Goal: Information Seeking & Learning: Learn about a topic

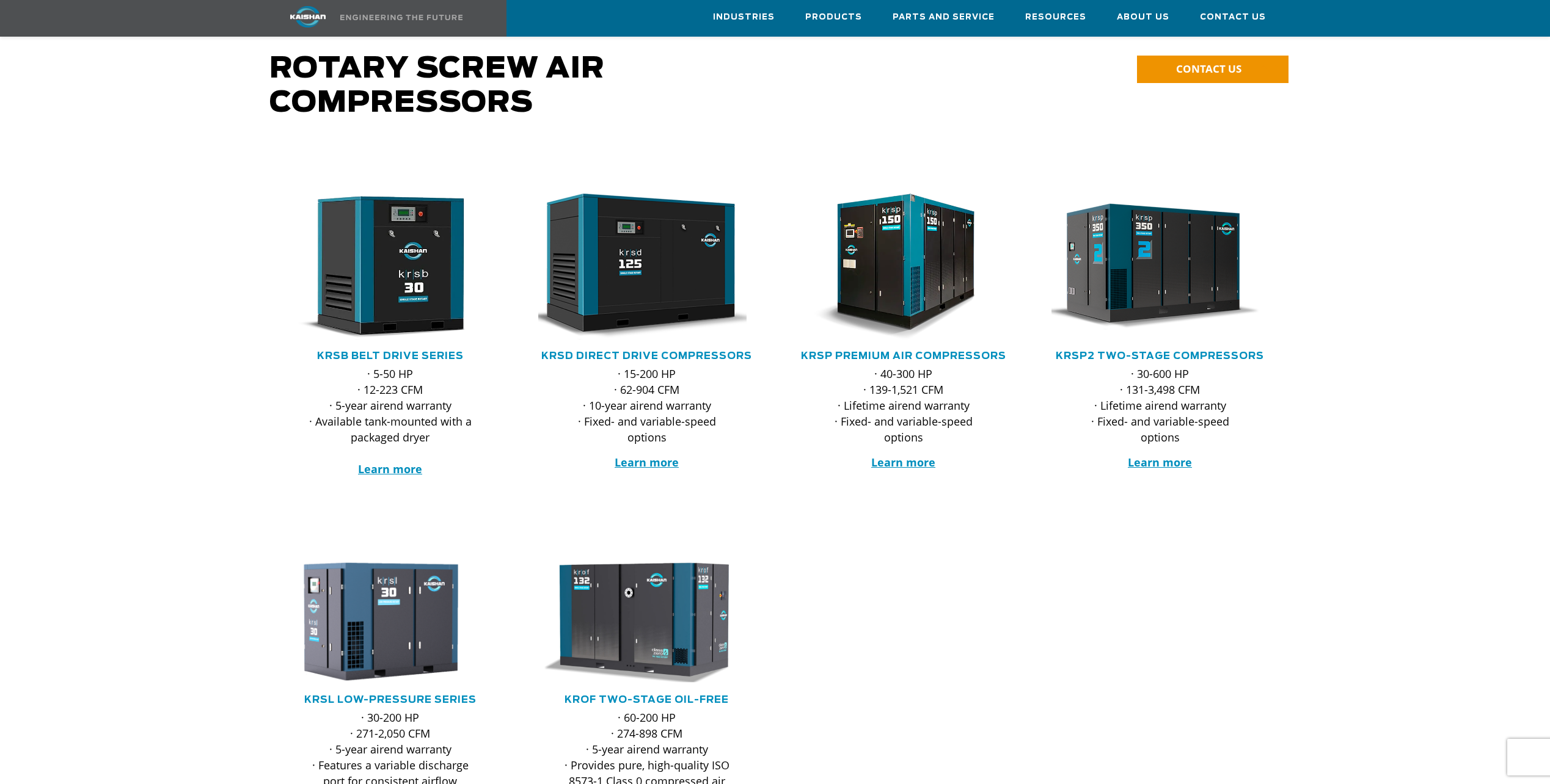
scroll to position [61, 0]
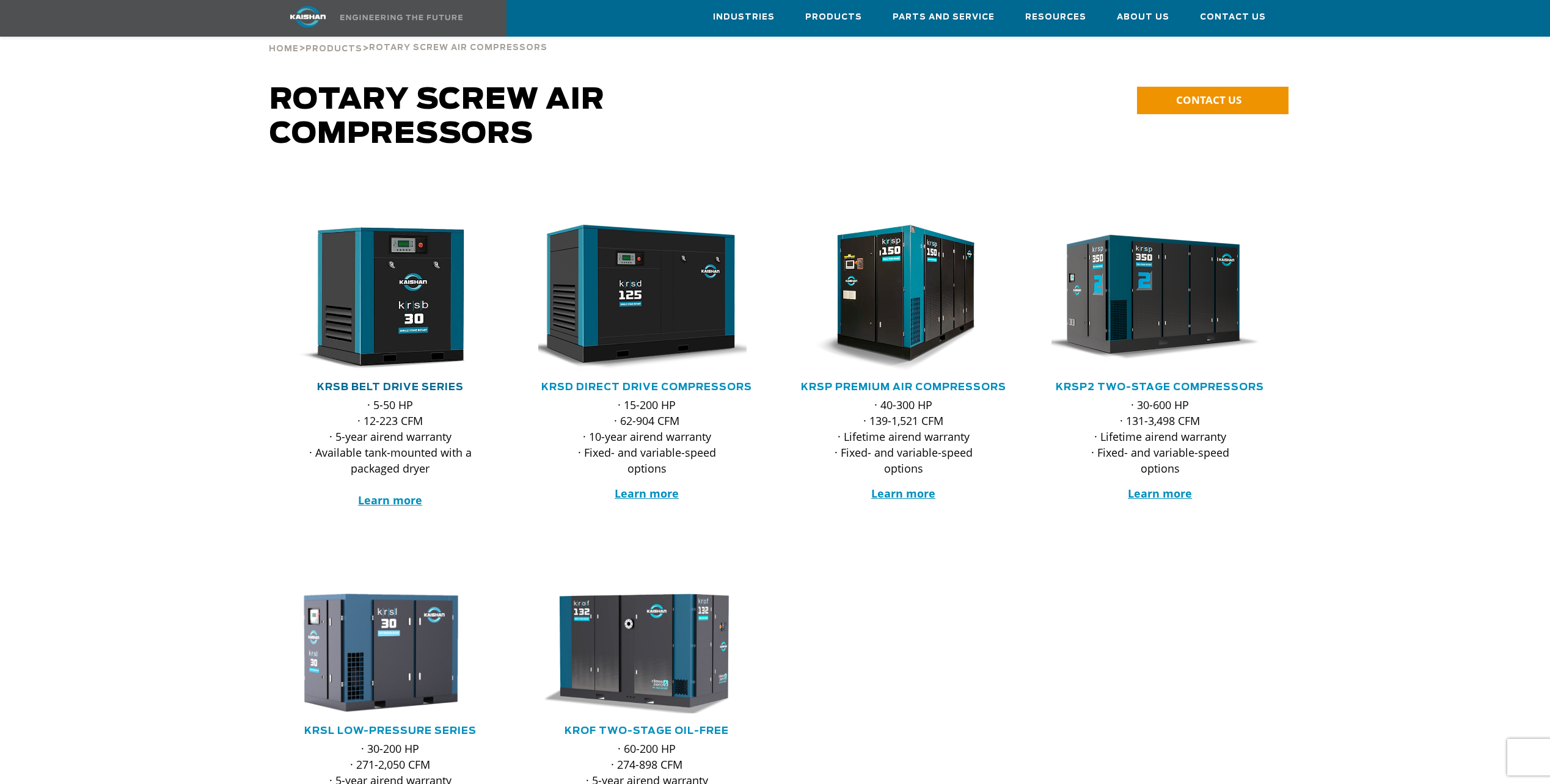
click at [415, 382] on link "KRSB Belt Drive Series" at bounding box center [390, 387] width 147 height 9
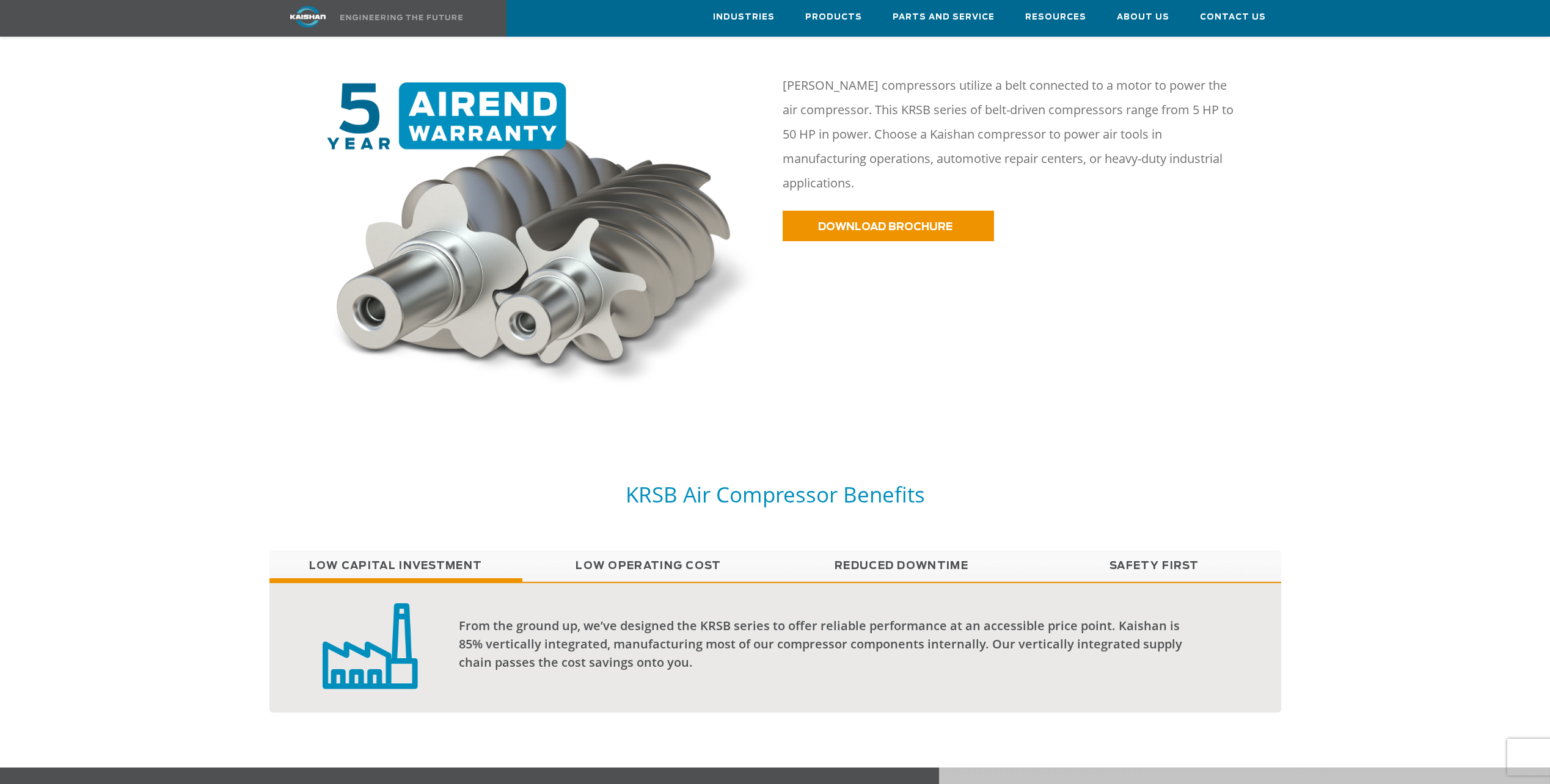
scroll to position [733, 0]
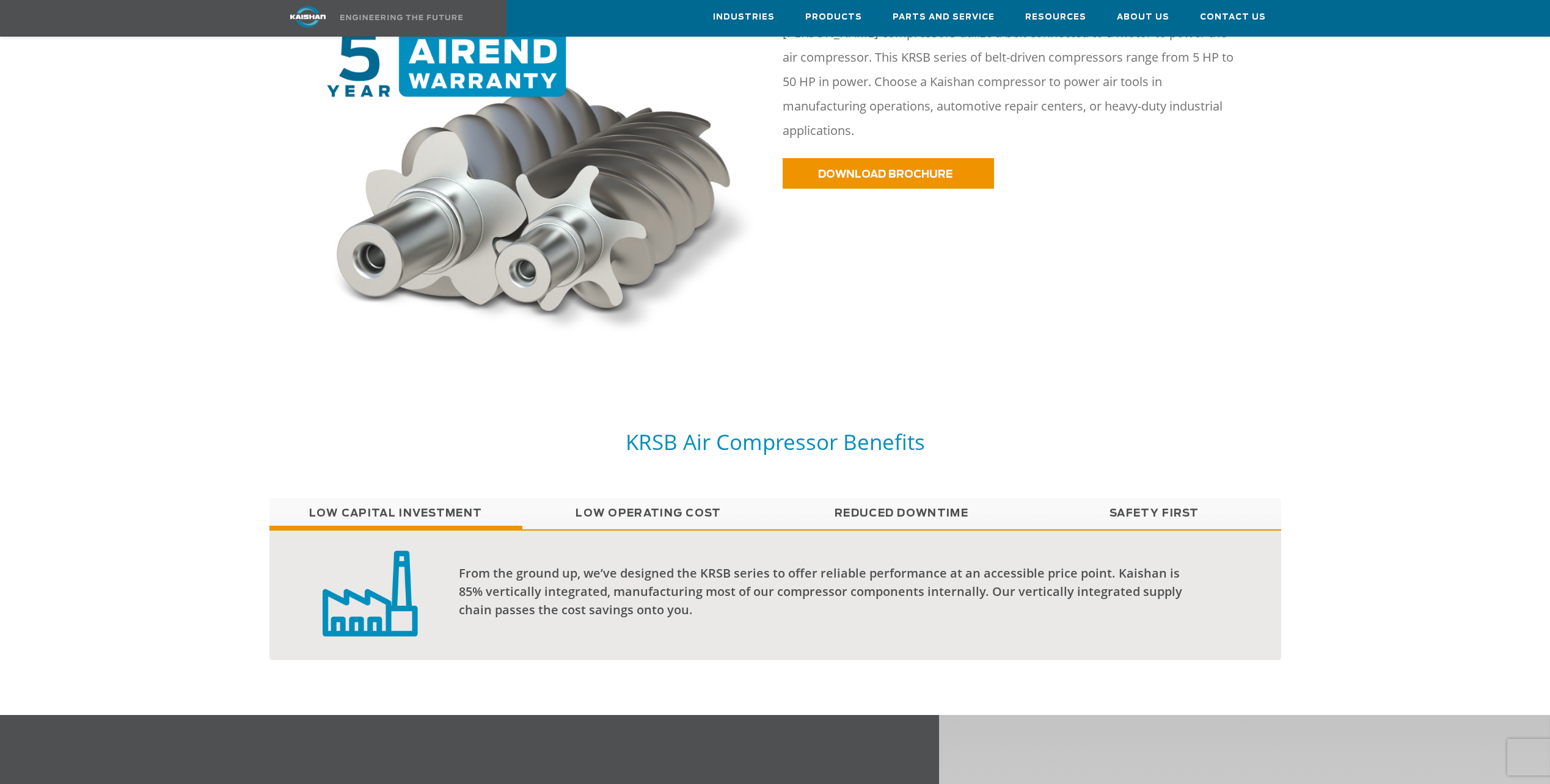
click at [663, 500] on link "Low Operating Cost" at bounding box center [649, 513] width 253 height 31
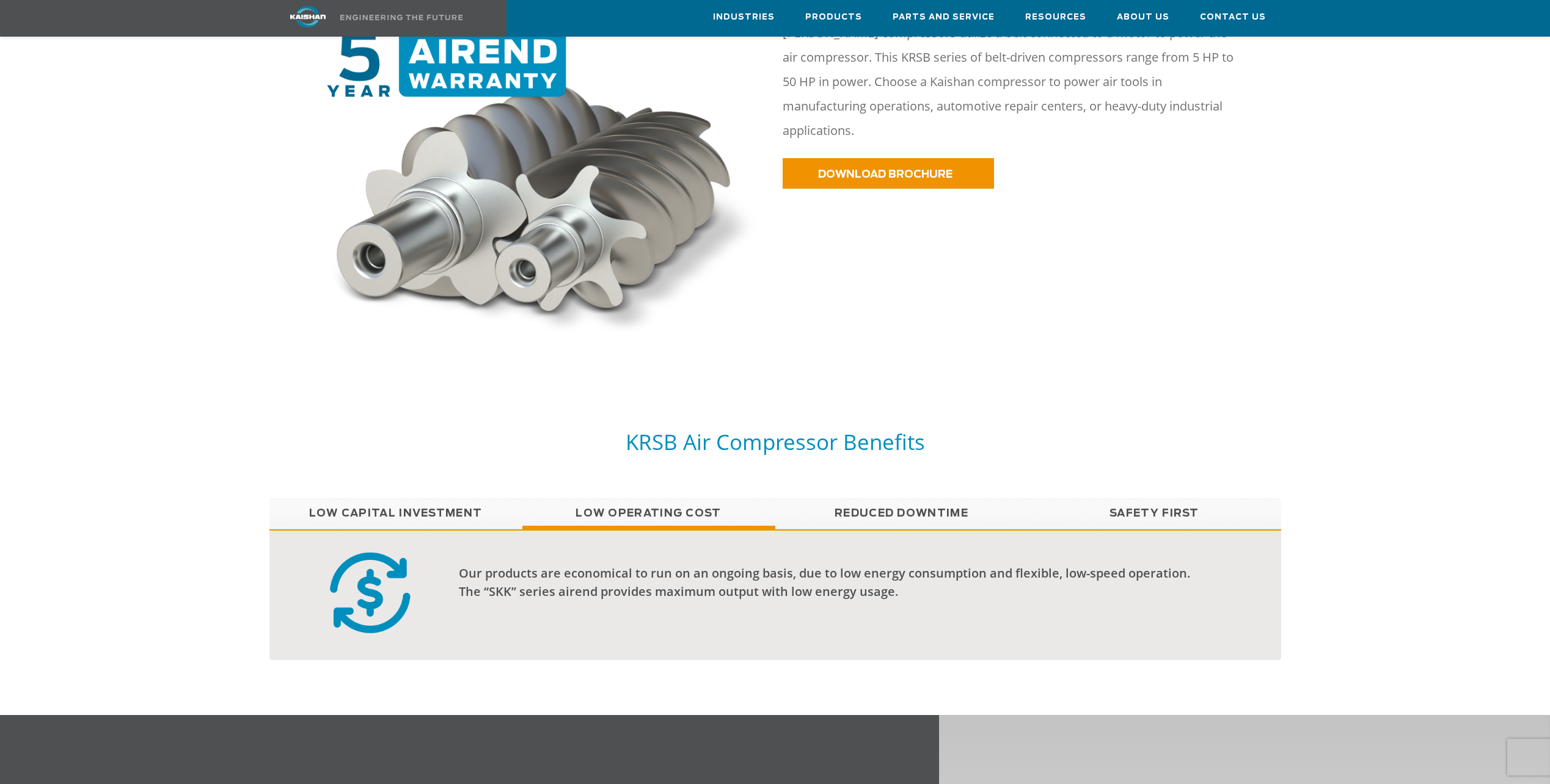
click at [902, 502] on link "Reduced Downtime" at bounding box center [901, 513] width 253 height 31
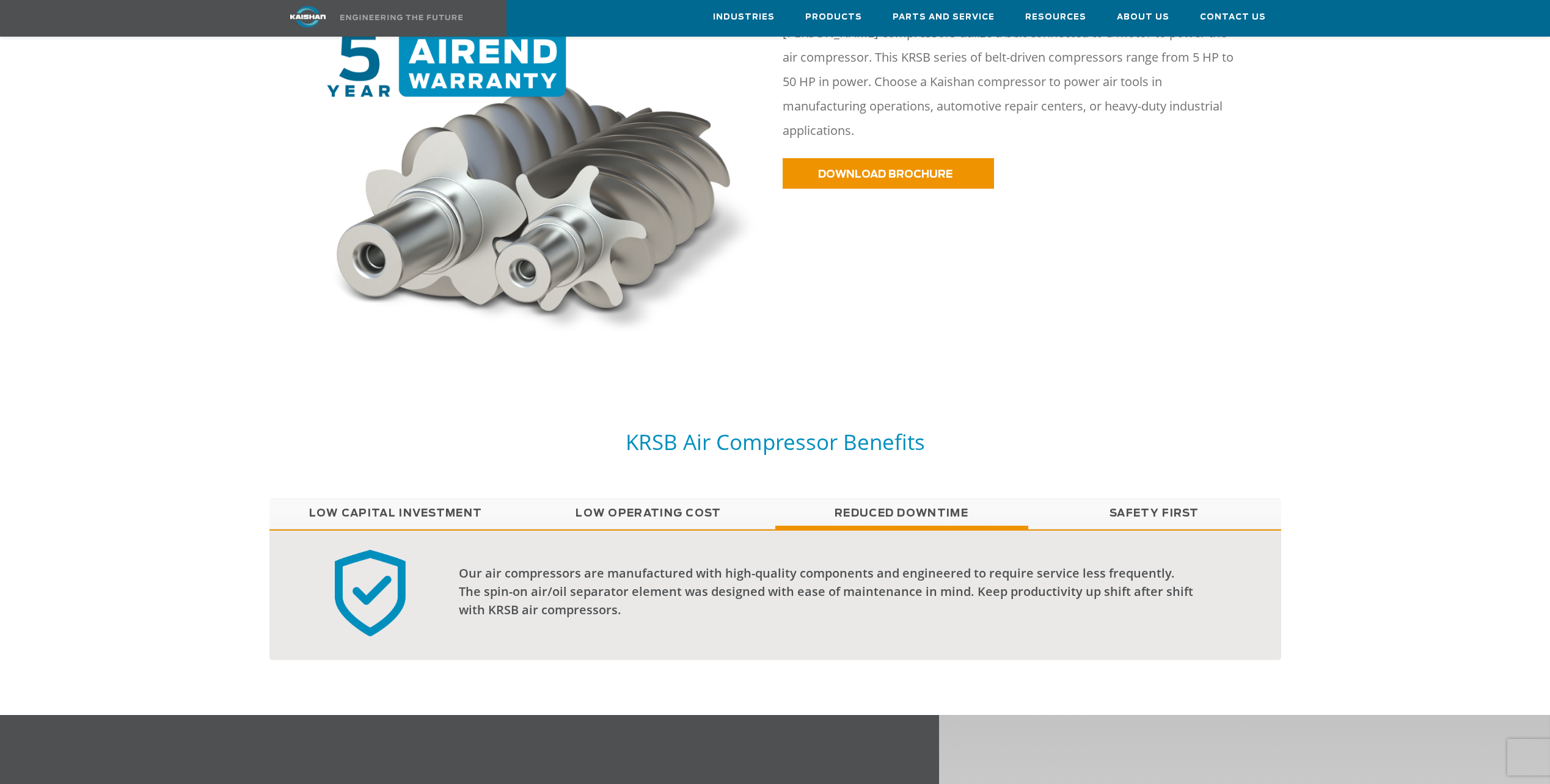
click at [1176, 498] on link "Safety First" at bounding box center [1154, 513] width 253 height 31
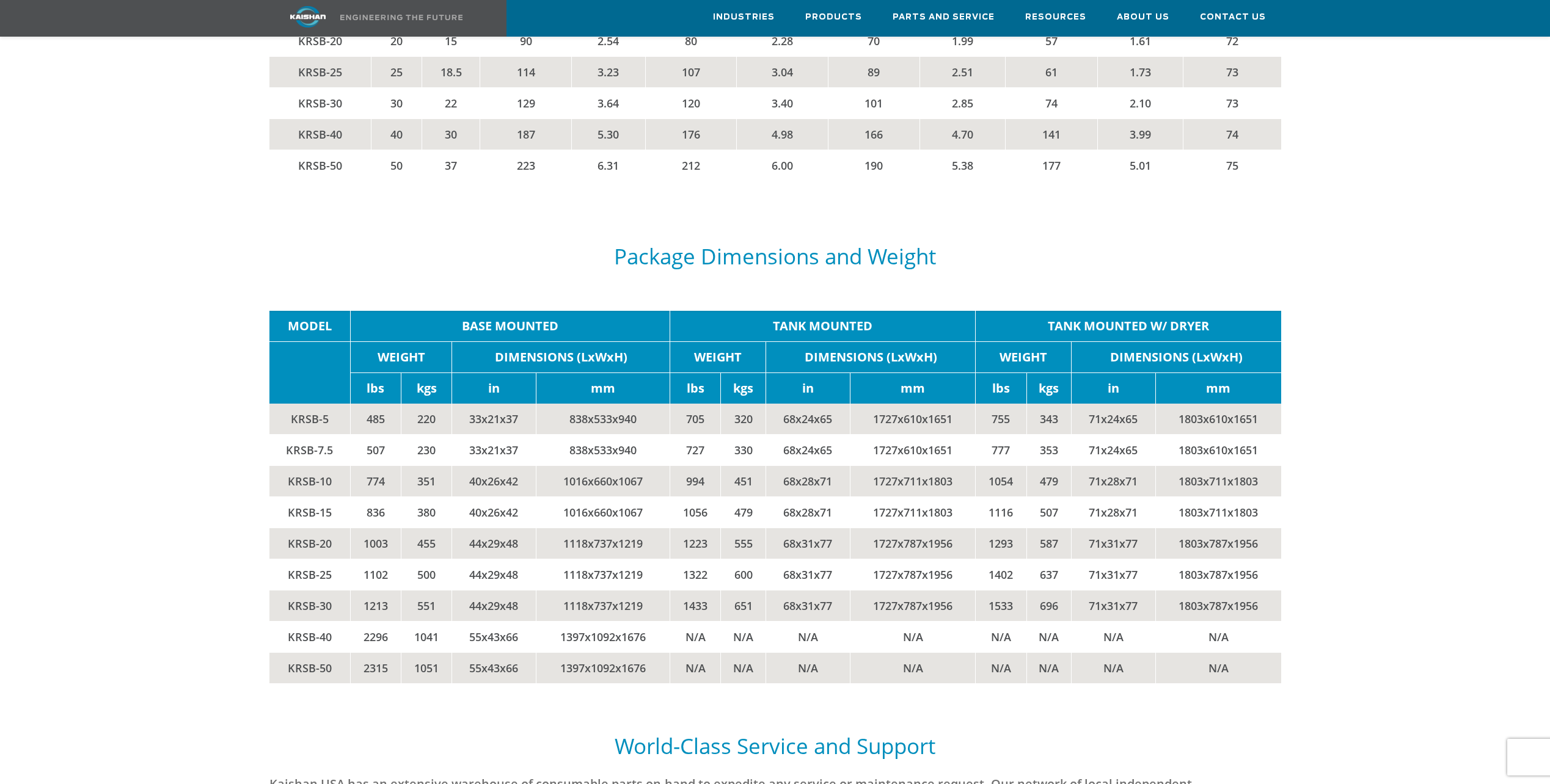
scroll to position [2442, 0]
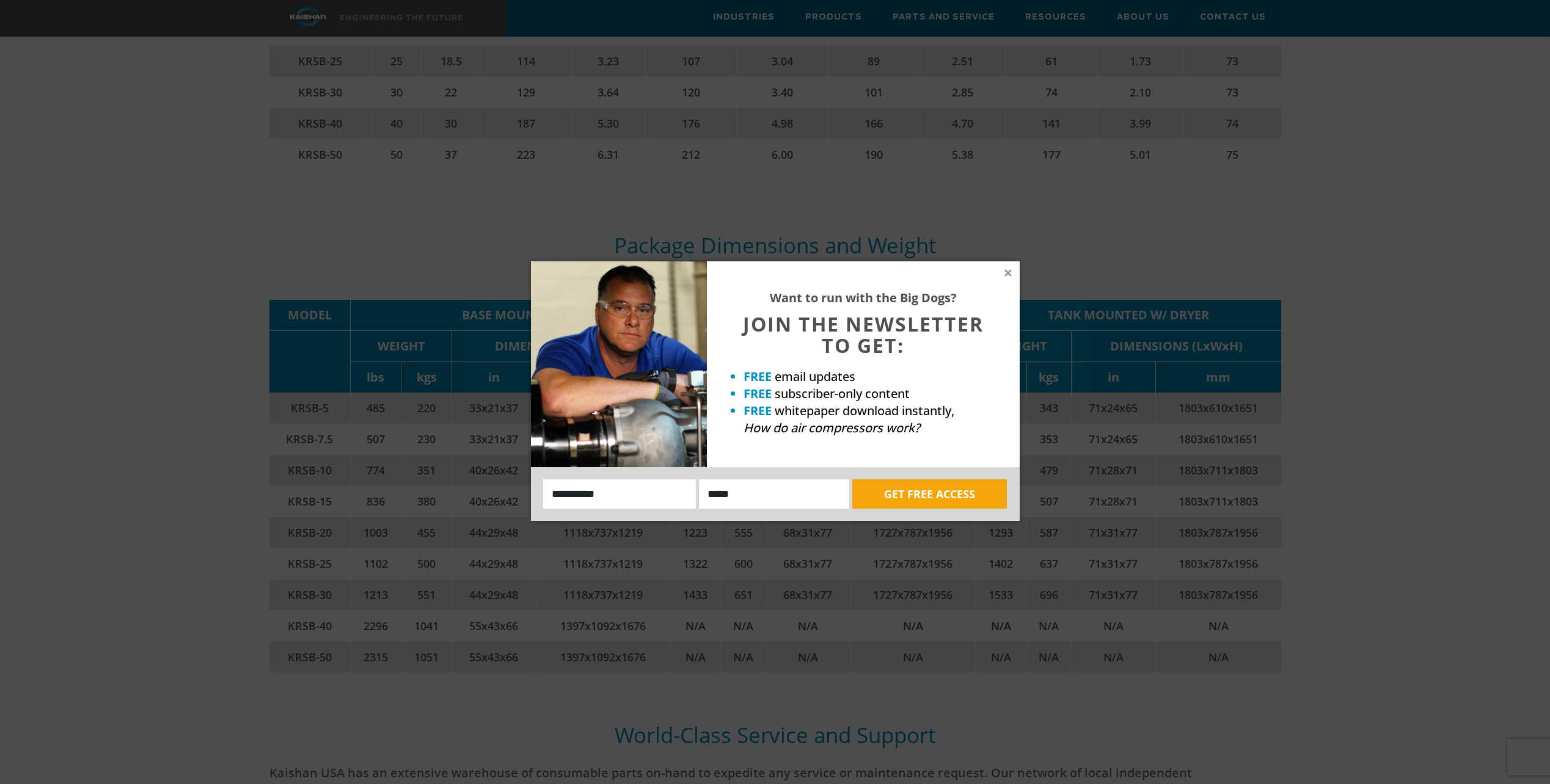
click at [1011, 273] on icon at bounding box center [1008, 273] width 11 height 11
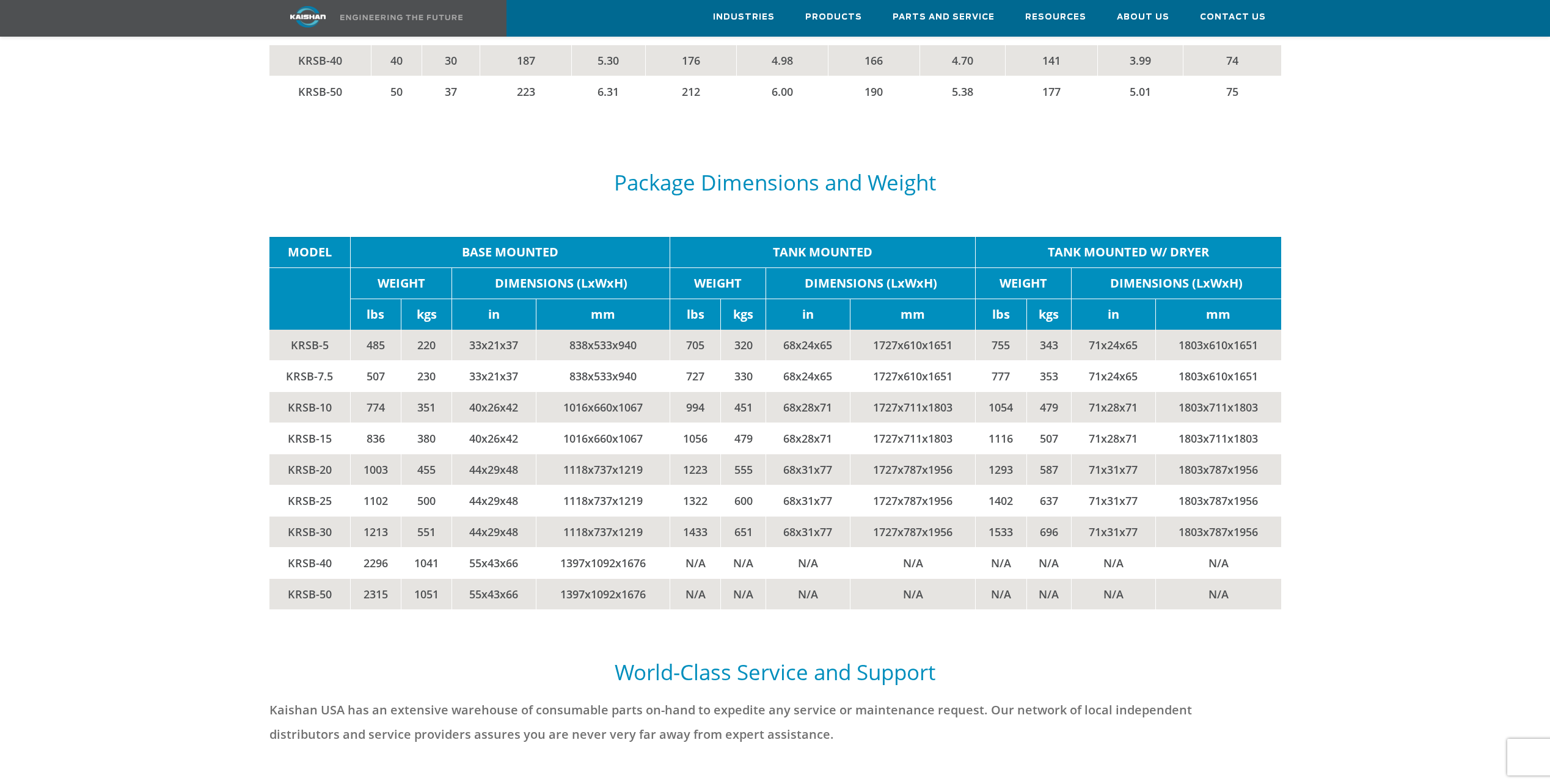
scroll to position [2504, 0]
